Goal: Task Accomplishment & Management: Use online tool/utility

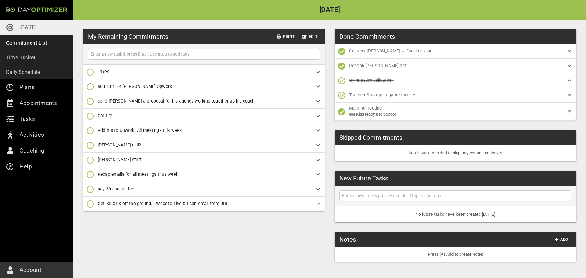
click at [91, 87] on icon "button" at bounding box center [90, 86] width 7 height 7
click at [99, 122] on p "Done Forever" at bounding box center [109, 124] width 27 height 6
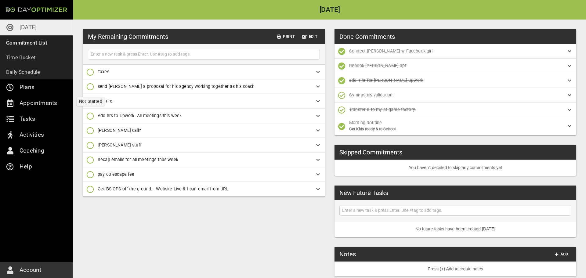
click at [92, 87] on icon "button" at bounding box center [90, 86] width 7 height 7
click at [93, 123] on icon "button" at bounding box center [90, 124] width 7 height 7
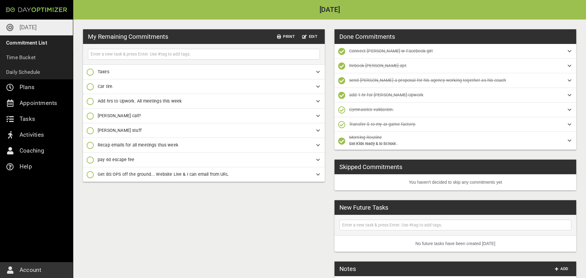
click at [89, 103] on icon "button" at bounding box center [90, 101] width 7 height 7
click at [96, 139] on p "Done Forever" at bounding box center [109, 139] width 27 height 6
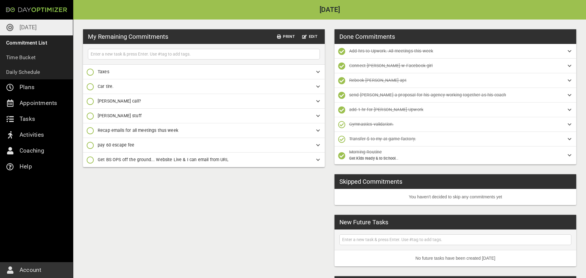
click at [91, 130] on icon "button" at bounding box center [90, 130] width 7 height 7
click at [93, 168] on icon "button" at bounding box center [90, 168] width 7 height 7
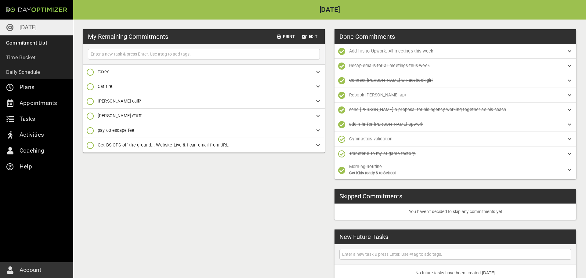
click at [92, 101] on icon "button" at bounding box center [90, 101] width 7 height 7
click at [93, 138] on icon "button" at bounding box center [90, 139] width 7 height 7
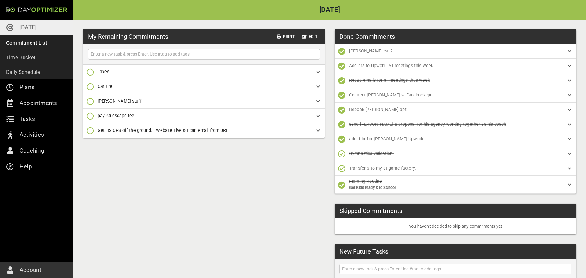
click at [89, 103] on icon "button" at bounding box center [90, 101] width 7 height 7
click at [99, 127] on p "Done [DATE]" at bounding box center [108, 127] width 24 height 6
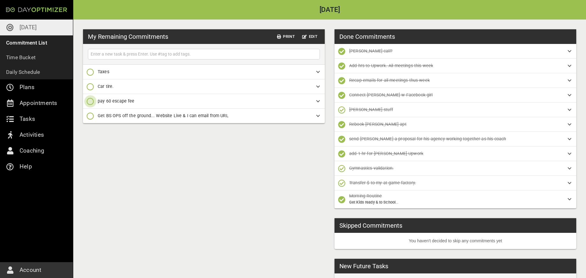
click at [91, 100] on icon "button" at bounding box center [90, 101] width 7 height 7
click at [90, 137] on icon "button" at bounding box center [90, 139] width 7 height 7
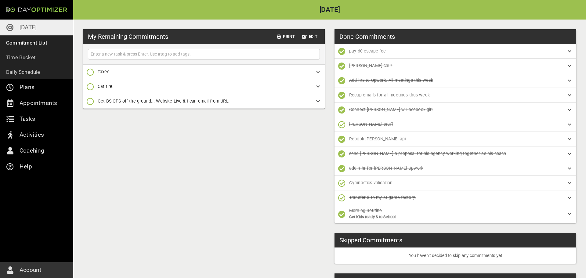
click at [92, 71] on icon "button" at bounding box center [90, 71] width 7 height 7
click at [102, 96] on p "Done [DATE]" at bounding box center [108, 97] width 24 height 6
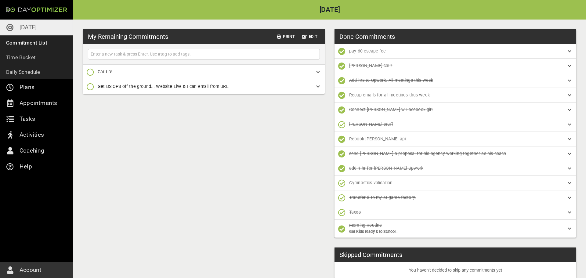
click at [205, 136] on div "My Remaining Commitments Print Edit Car tire. Get BS OPS off the ground... Webs…" at bounding box center [329, 204] width 513 height 369
